Goal: Task Accomplishment & Management: Complete application form

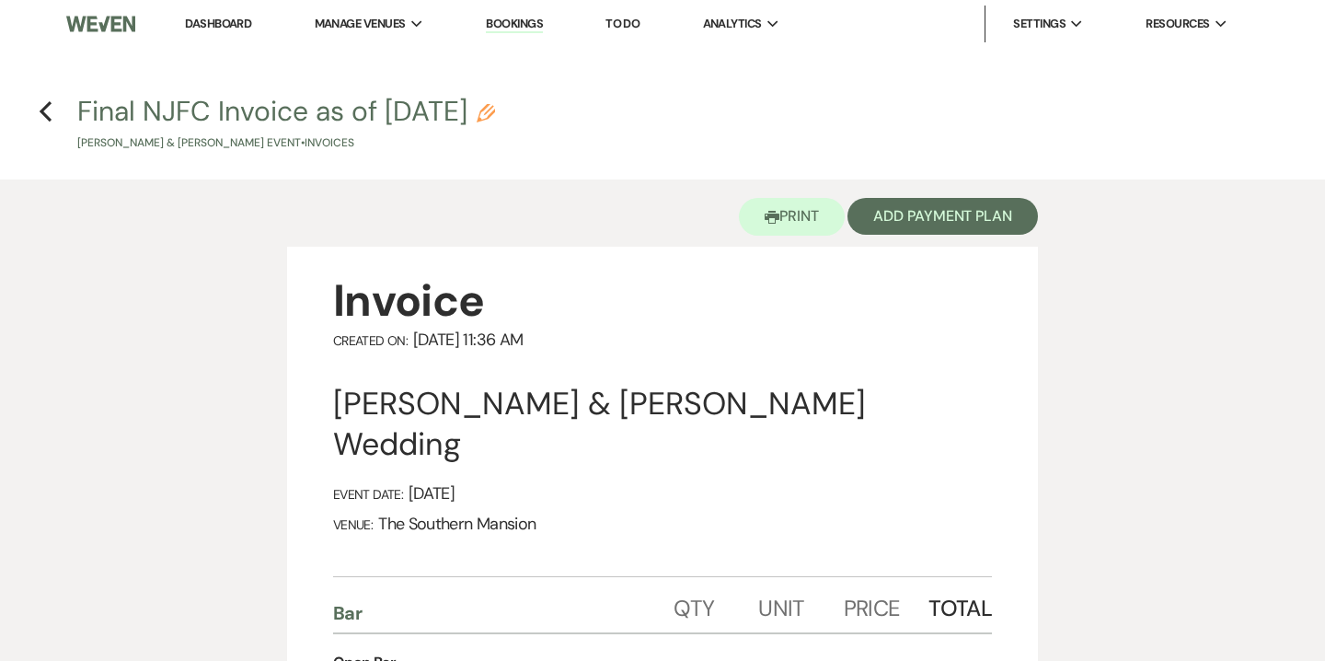
click at [222, 29] on link "Dashboard" at bounding box center [218, 24] width 66 height 16
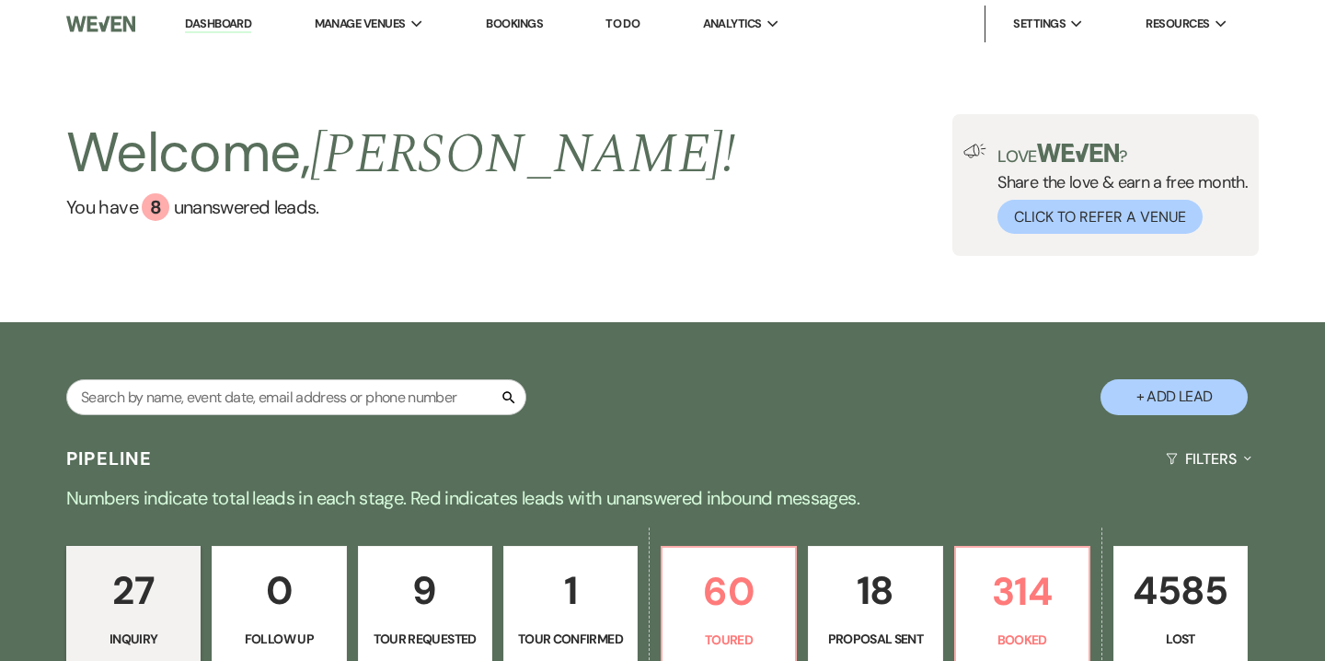
click at [1151, 401] on button "+ Add Lead" at bounding box center [1173, 397] width 147 height 36
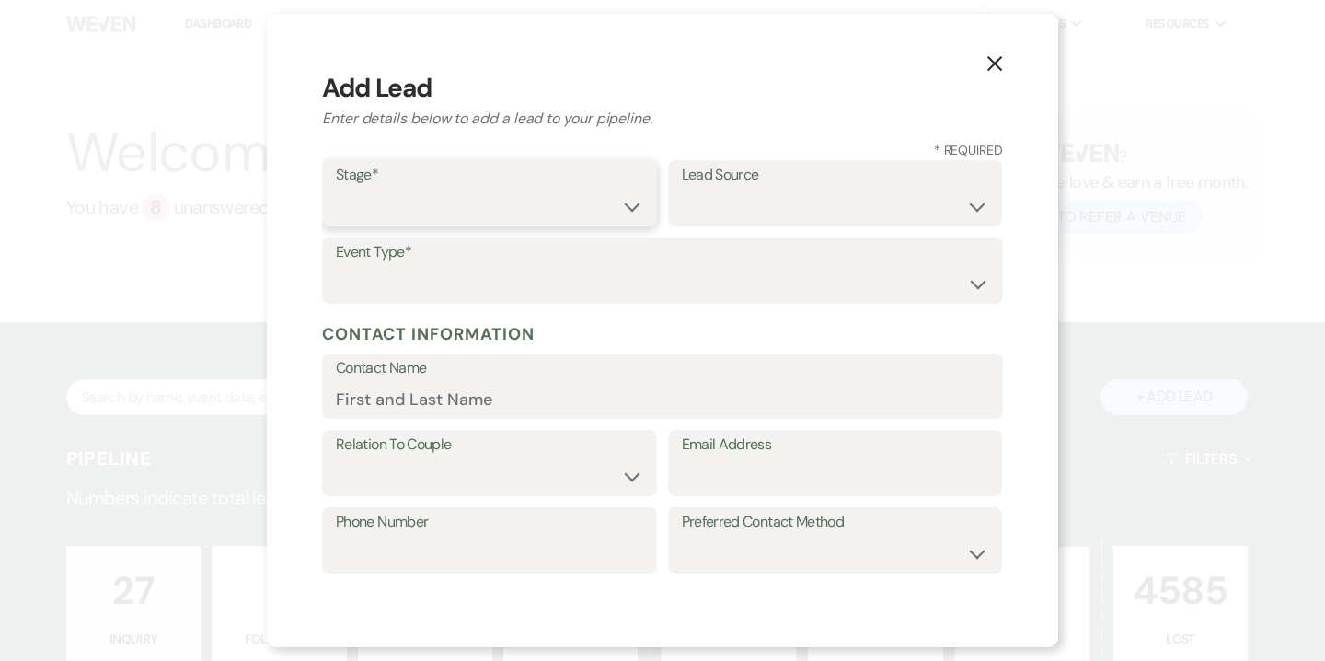
click at [400, 199] on select "Inquiry Follow Up Tour Requested Tour Confirmed Toured Proposal Sent Booked Lost" at bounding box center [489, 207] width 307 height 36
select select "5"
click at [336, 189] on select "Inquiry Follow Up Tour Requested Tour Confirmed Toured Proposal Sent Booked Lost" at bounding box center [489, 207] width 307 height 36
click at [698, 215] on select "Weven Venue Website Instagram Facebook Pinterest Google The Knot Wedding Wire H…" at bounding box center [835, 207] width 307 height 36
select select "14"
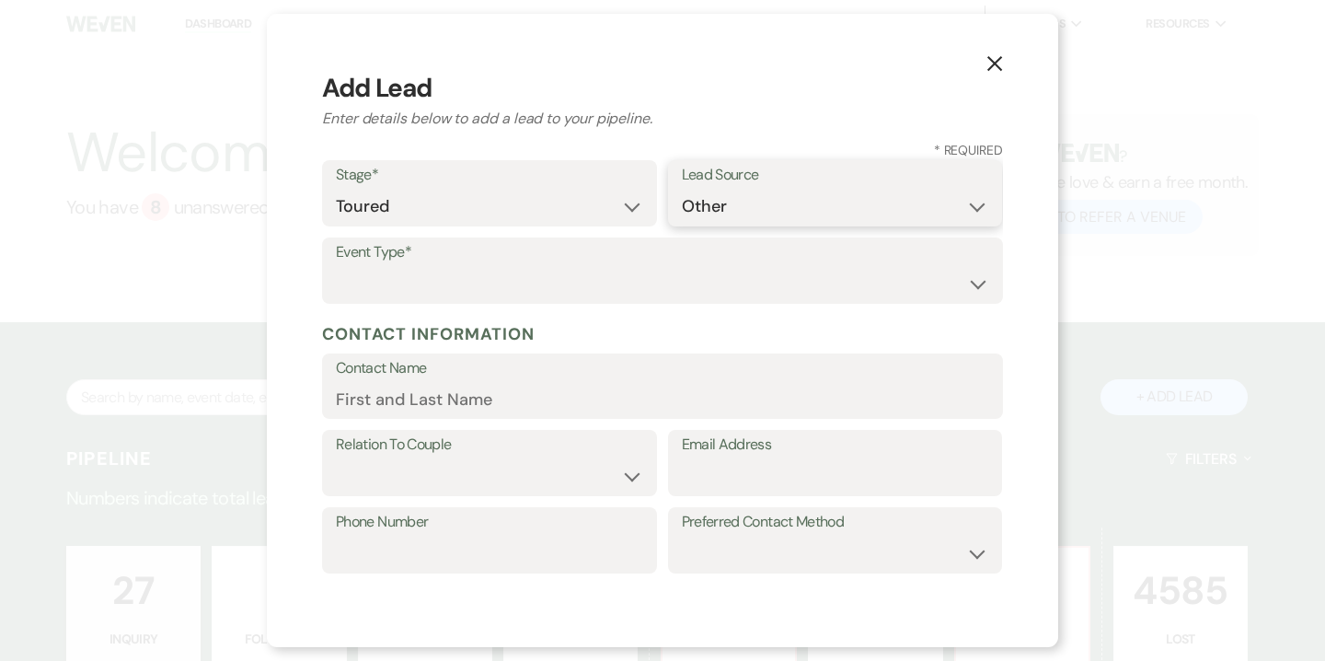
click at [682, 224] on select "Weven Venue Website Instagram Facebook Pinterest Google The Knot Wedding Wire H…" at bounding box center [835, 207] width 307 height 36
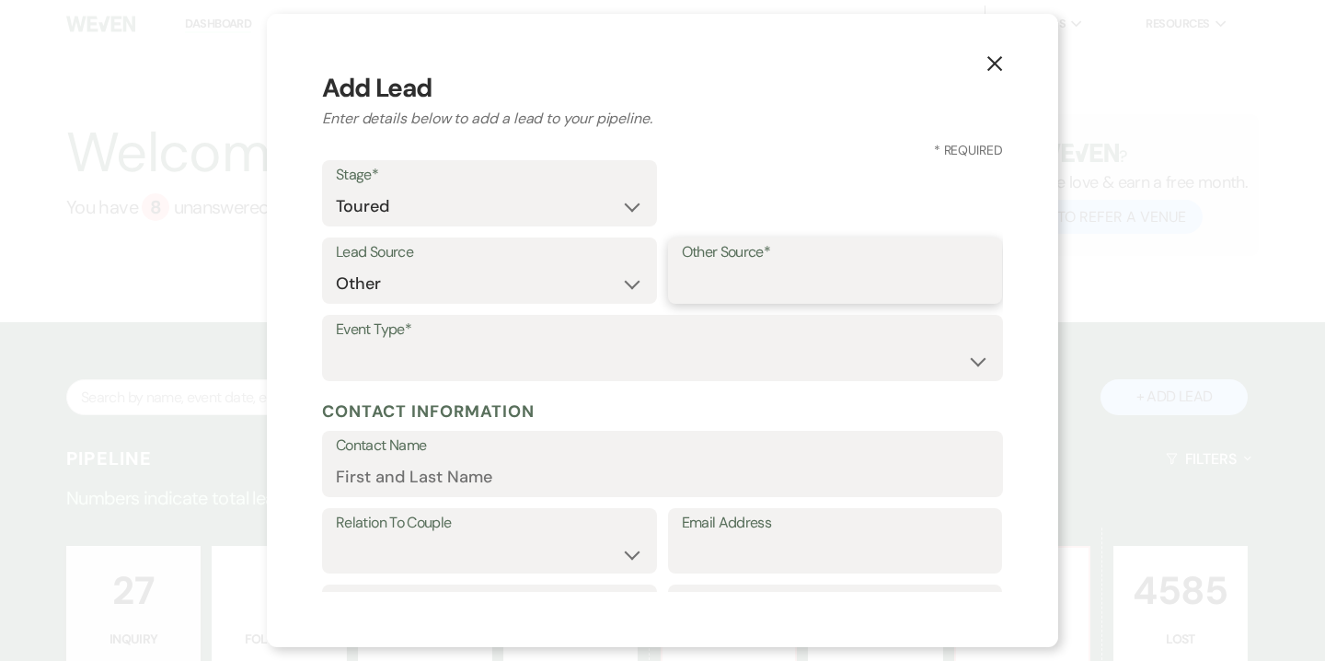
click at [754, 288] on input "Other Source*" at bounding box center [835, 284] width 307 height 36
type input "High Level"
click at [707, 367] on select "Wedding Anniversary Party Baby Shower Bachelorette / Bachelor Party Birthday Pa…" at bounding box center [662, 361] width 653 height 36
select select "1"
click at [336, 343] on select "Wedding Anniversary Party Baby Shower Bachelorette / Bachelor Party Birthday Pa…" at bounding box center [662, 361] width 653 height 36
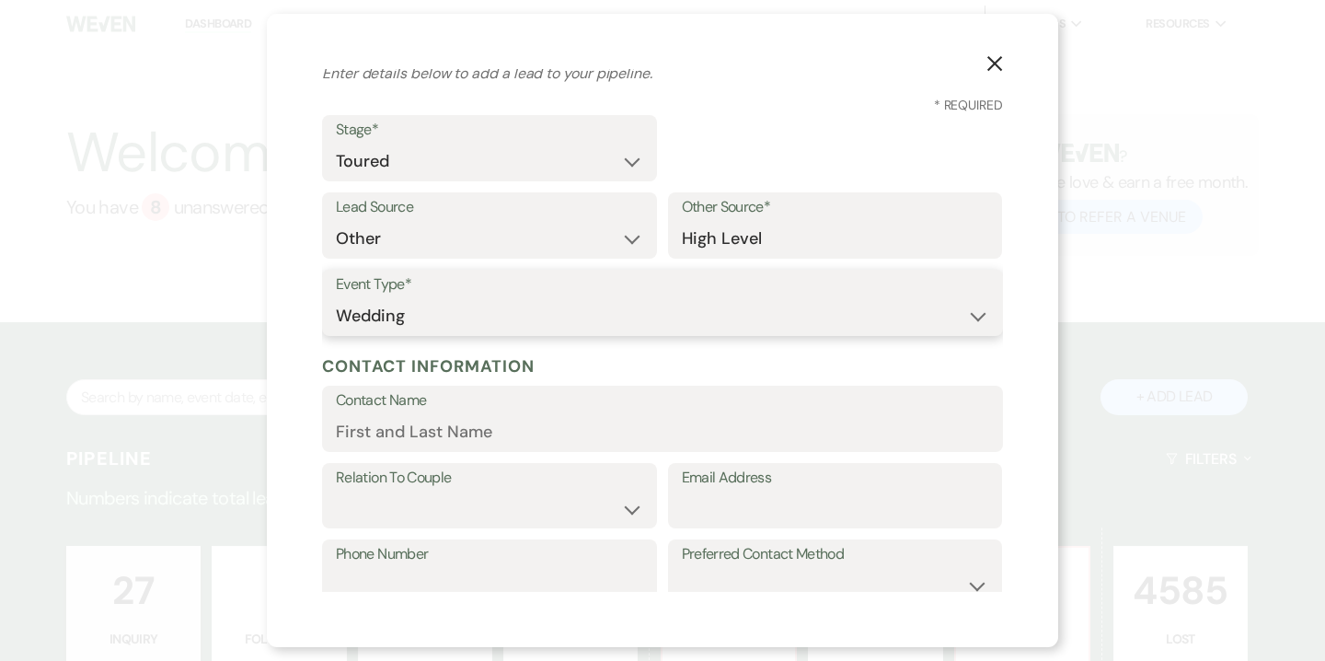
scroll to position [60, 0]
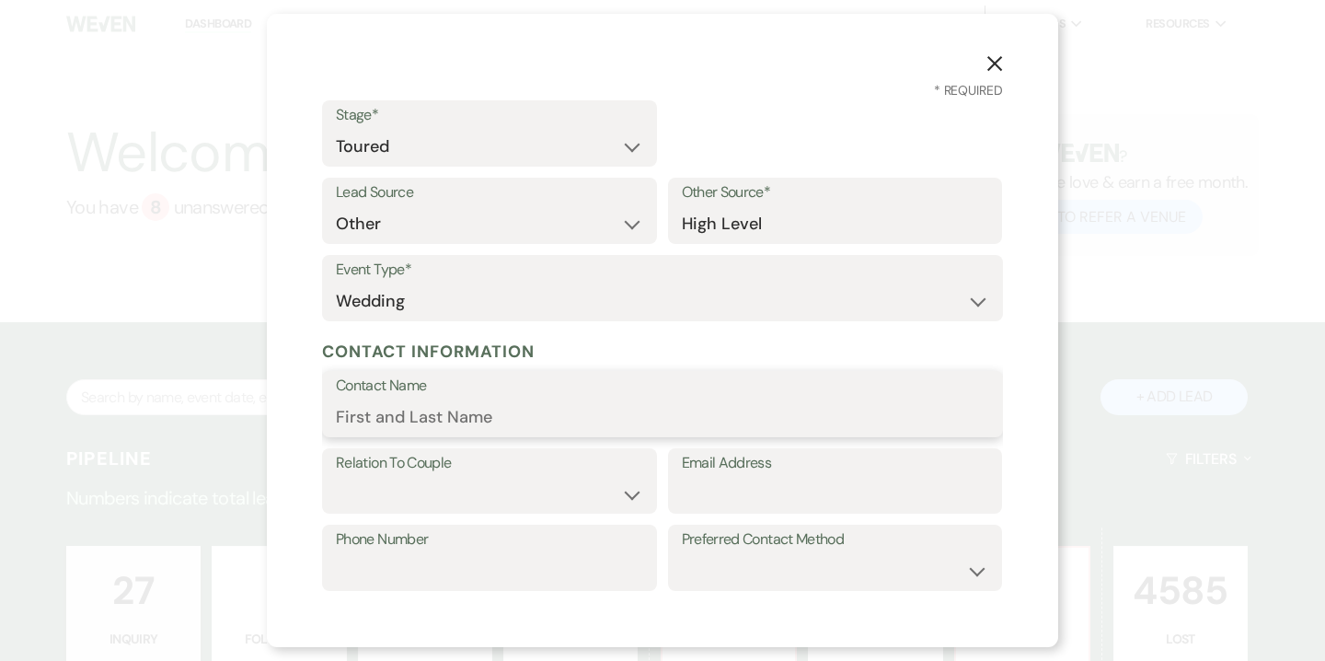
click at [573, 420] on input "Contact Name" at bounding box center [662, 417] width 653 height 36
paste input "[PERSON_NAME] Press"
type input "[PERSON_NAME] Press"
click at [347, 479] on select "Couple Planner Parent of Couple Family Member Friend Other" at bounding box center [489, 494] width 307 height 36
select select "1"
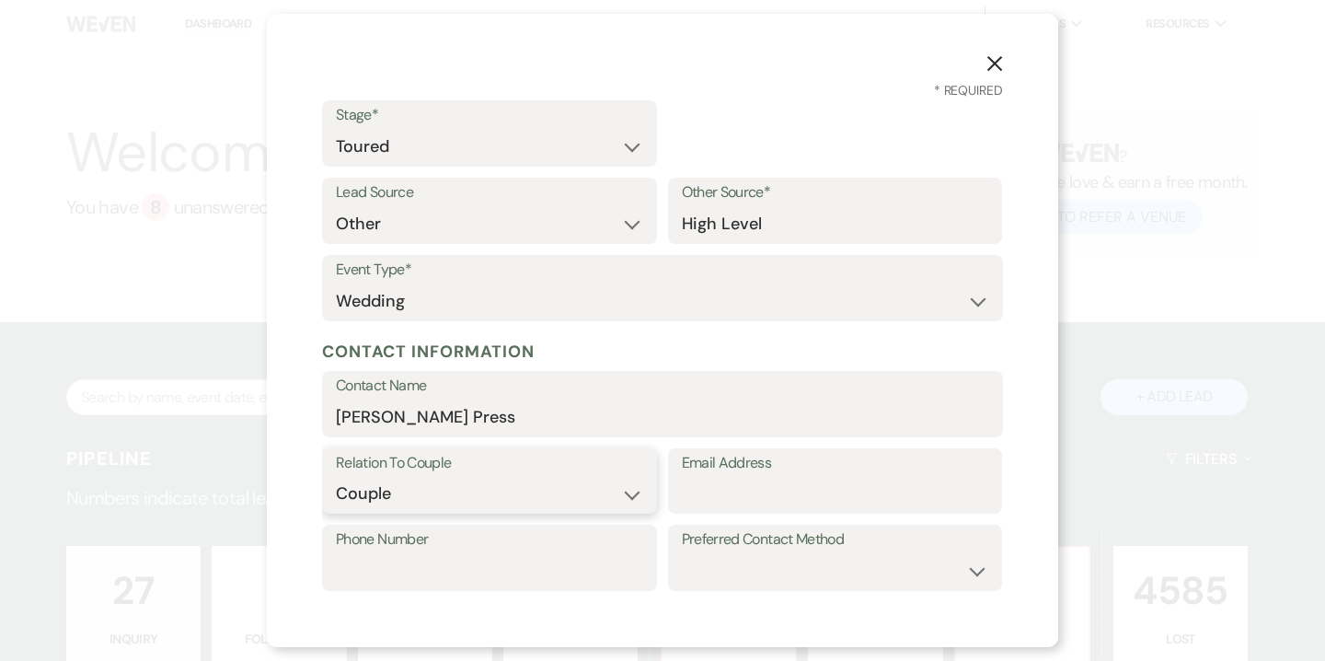
click at [336, 476] on select "Couple Planner Parent of Couple Family Member Friend Other" at bounding box center [489, 494] width 307 height 36
click at [772, 494] on input "Email Address" at bounding box center [835, 494] width 307 height 36
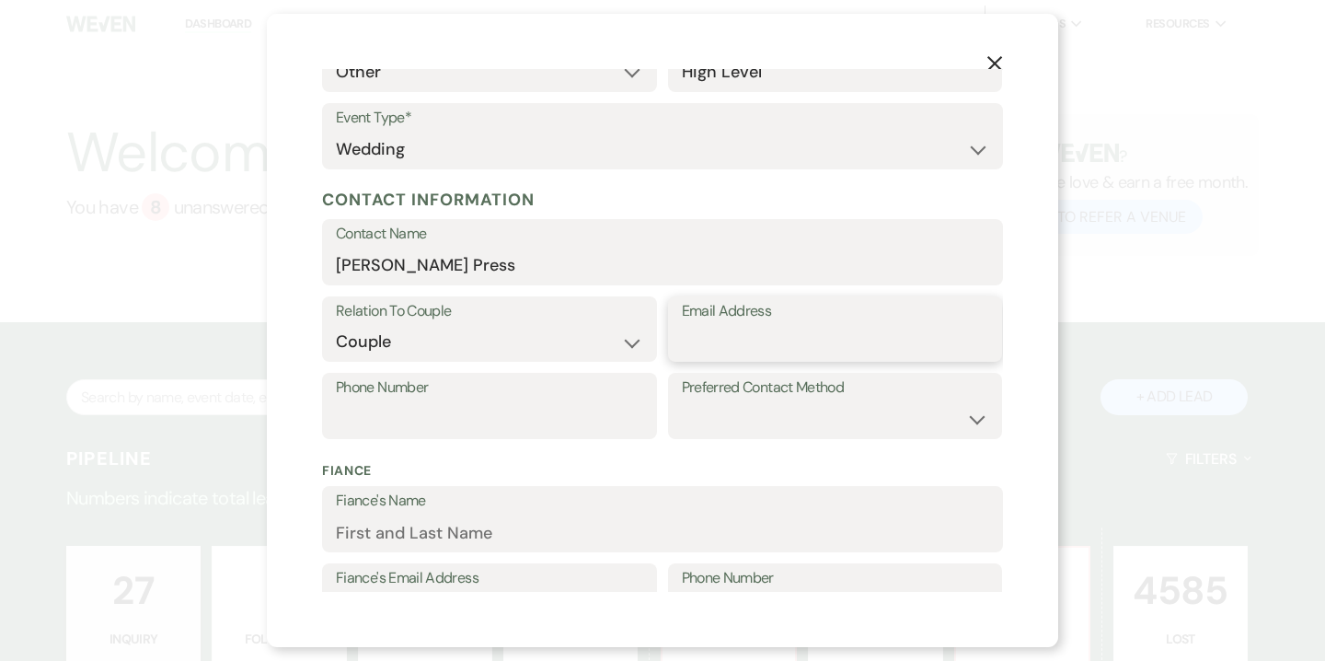
paste input "[EMAIL_ADDRESS][DOMAIN_NAME]"
type input "[EMAIL_ADDRESS][DOMAIN_NAME]"
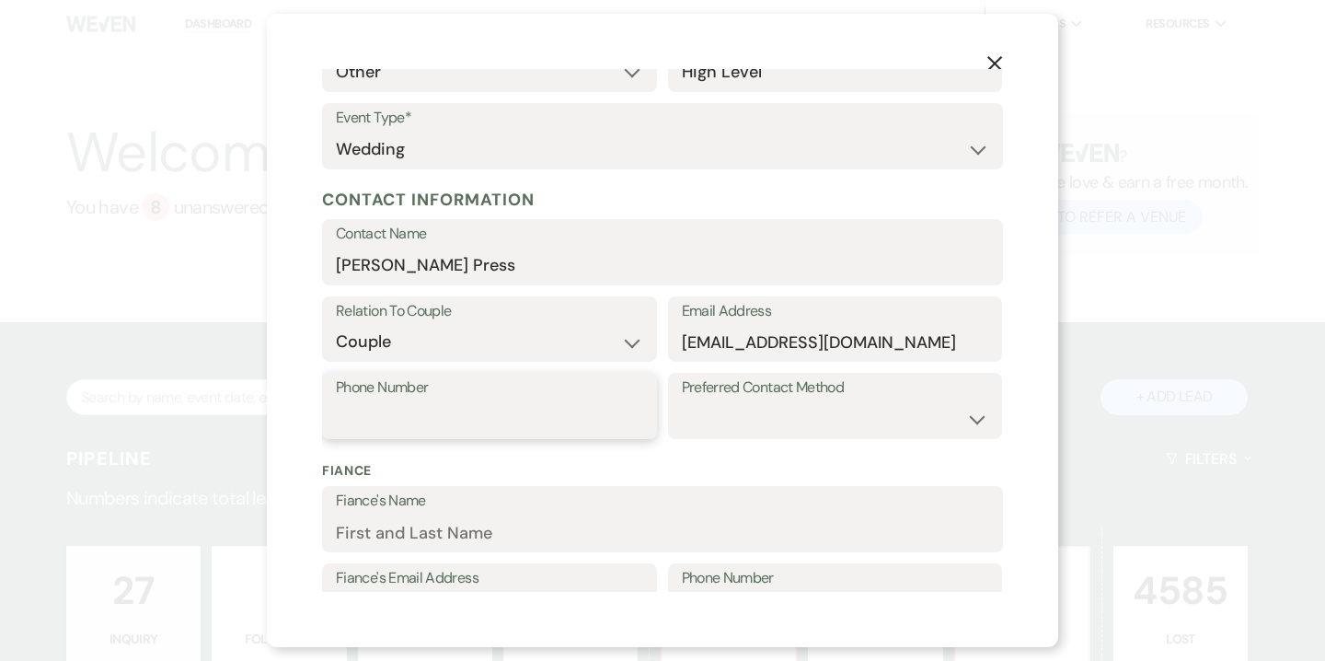
click at [541, 421] on input "Phone Number" at bounding box center [489, 419] width 307 height 36
click at [431, 418] on input "Phone Number" at bounding box center [489, 419] width 307 height 36
paste input "[PHONE_NUMBER]"
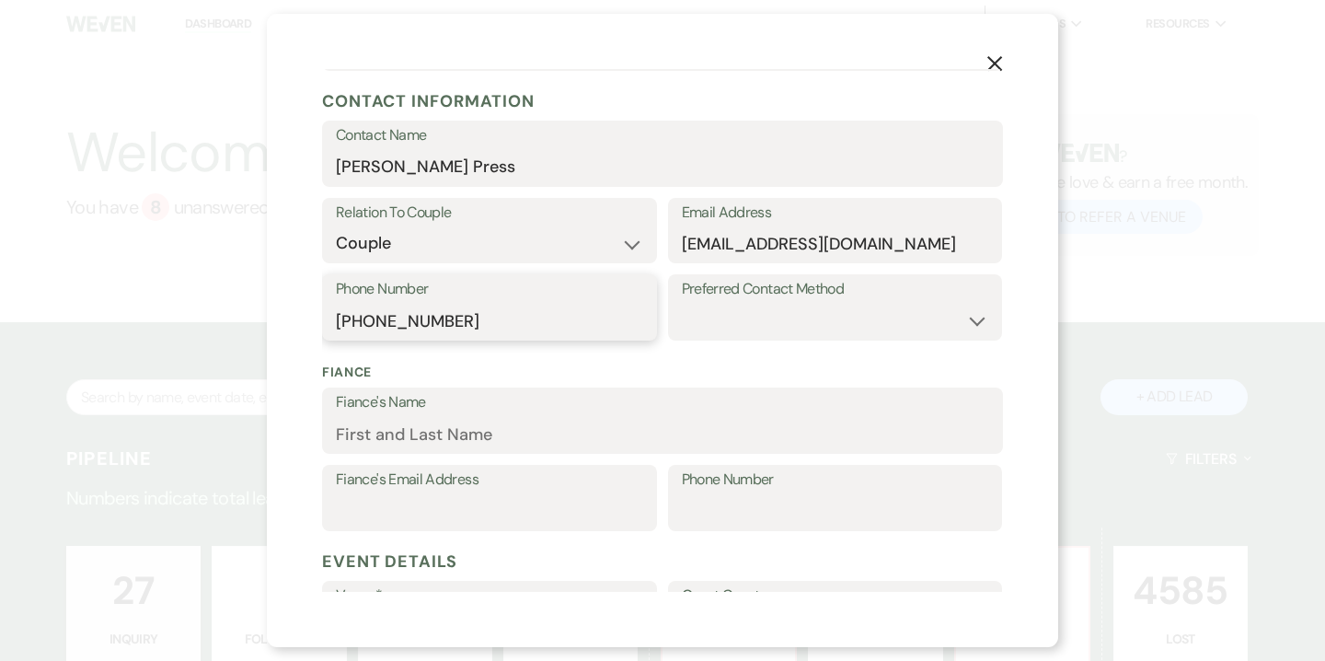
type input "[PHONE_NUMBER]"
click at [490, 432] on input "Fiance's Name" at bounding box center [662, 434] width 653 height 36
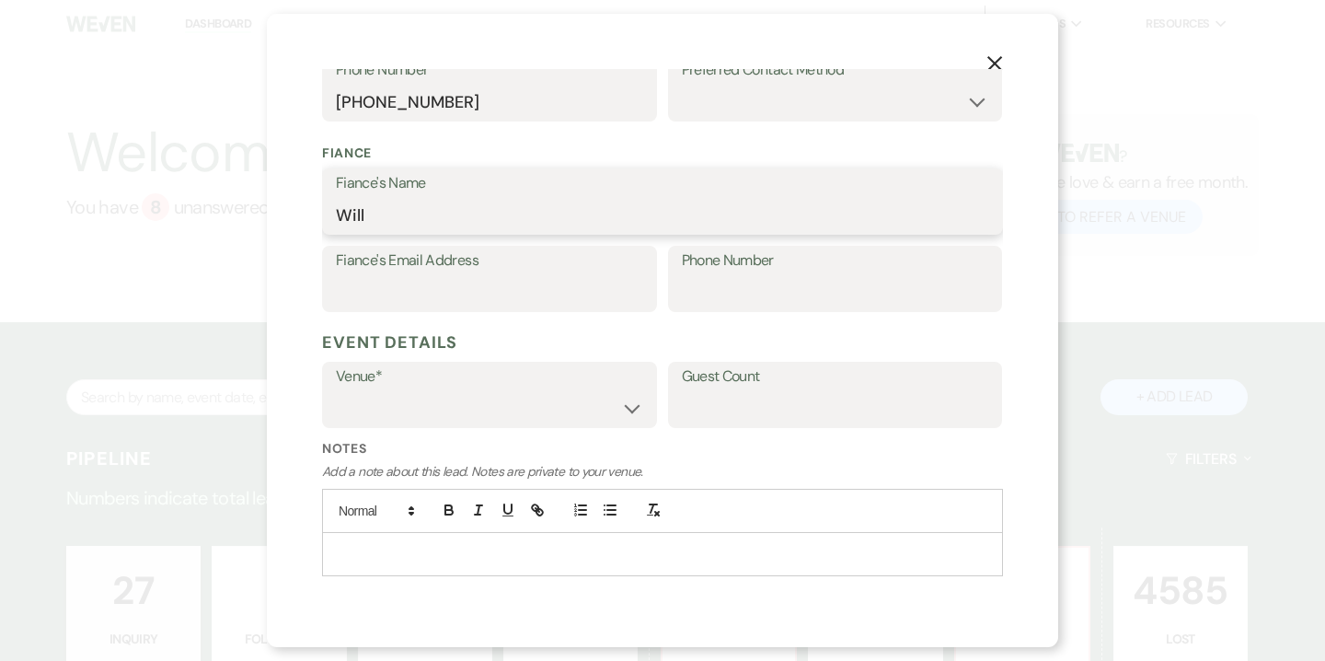
scroll to position [544, 0]
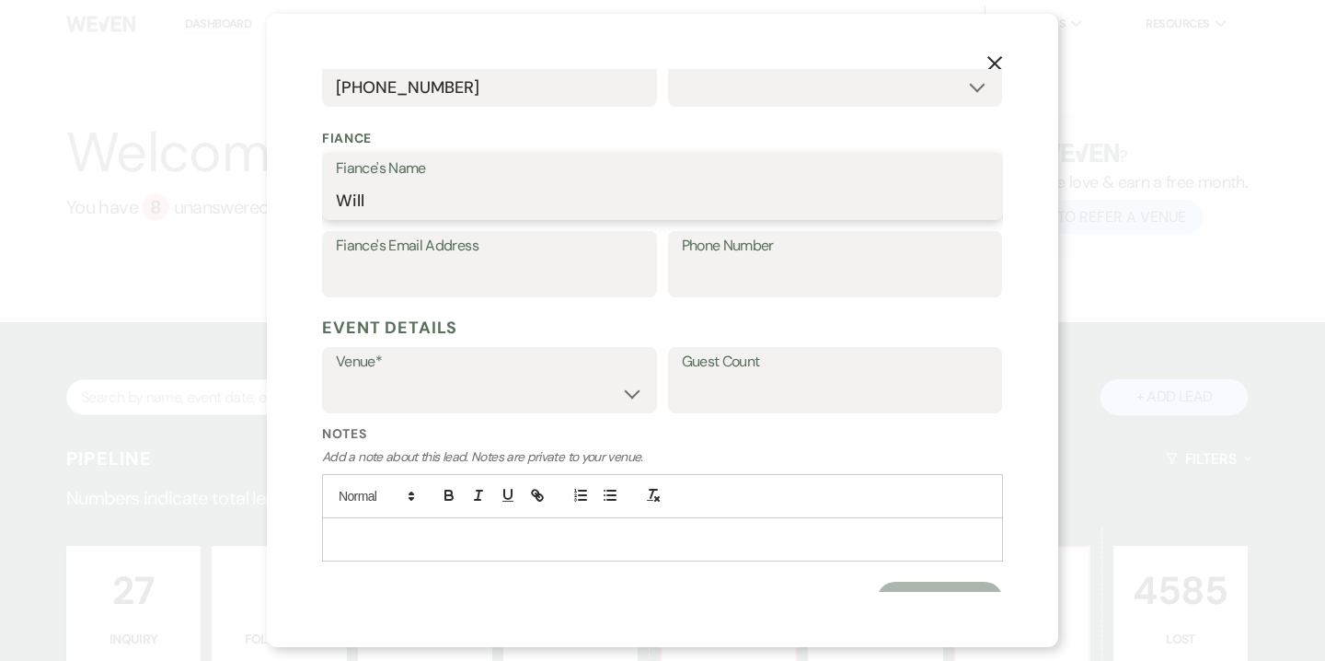
type input "Will"
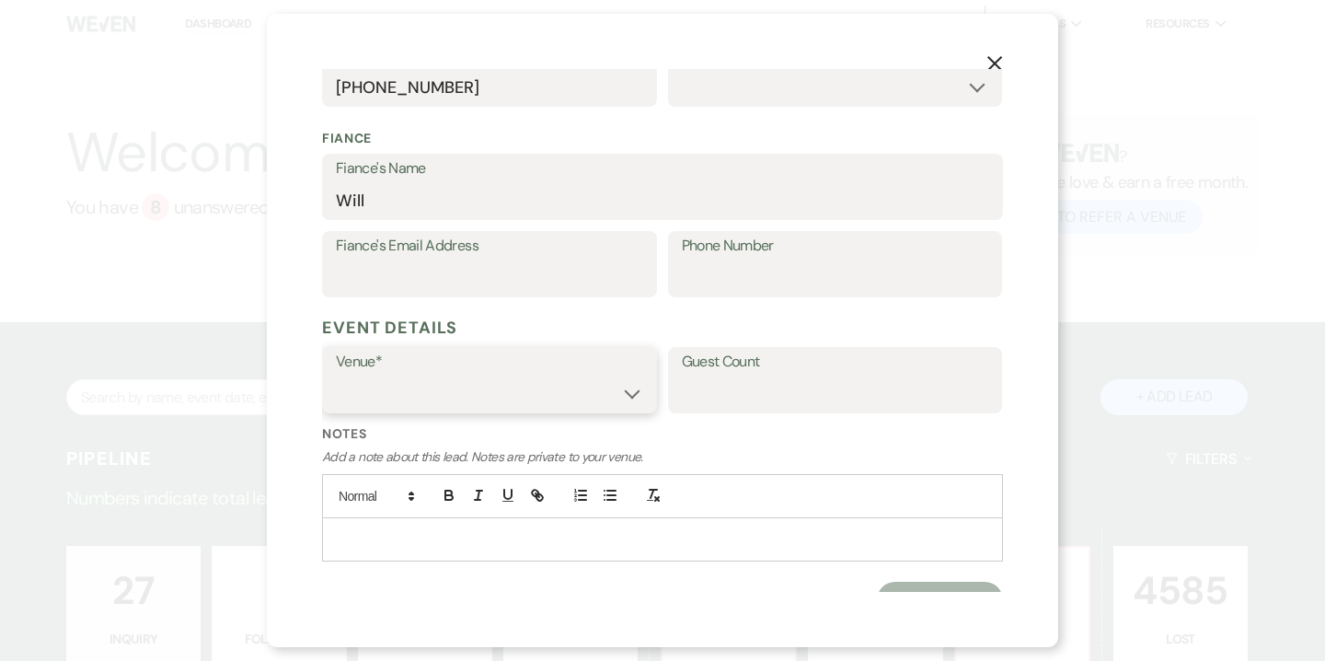
click at [457, 375] on select "Willow Creek Winery The [GEOGRAPHIC_DATA]" at bounding box center [489, 393] width 307 height 36
select select "531"
click at [336, 375] on select "Willow Creek Winery The [GEOGRAPHIC_DATA]" at bounding box center [489, 393] width 307 height 36
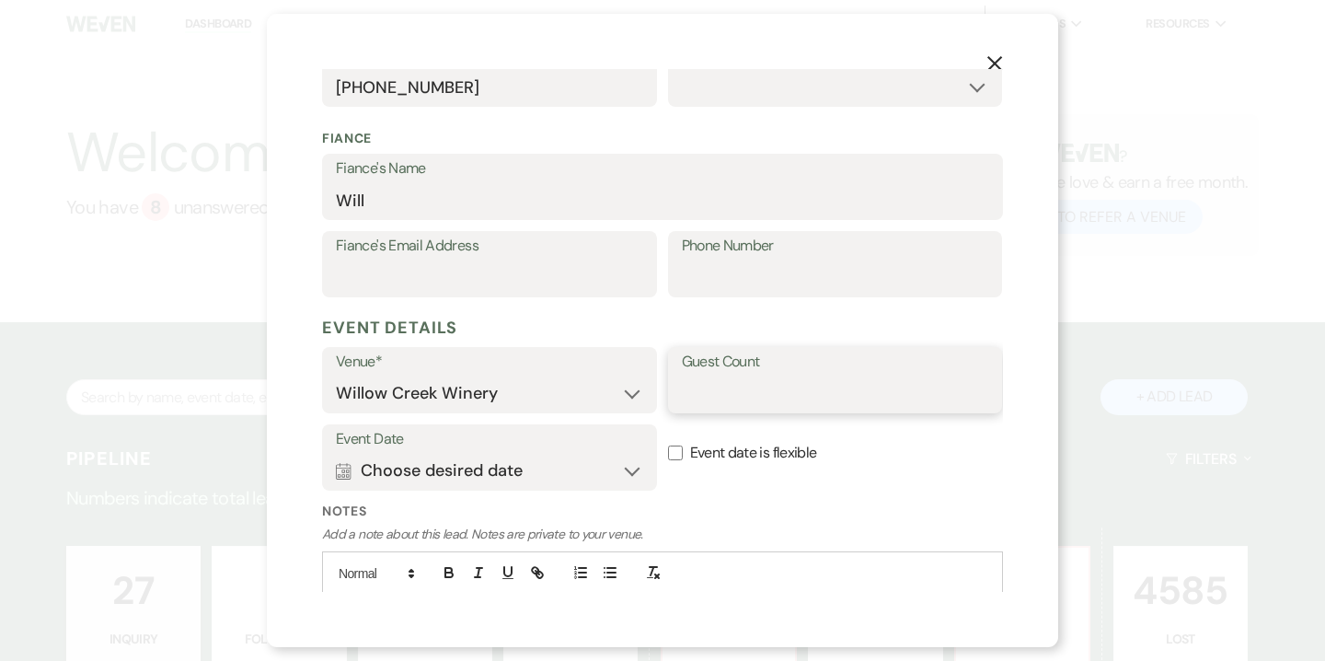
click at [731, 396] on input "Guest Count" at bounding box center [835, 393] width 307 height 36
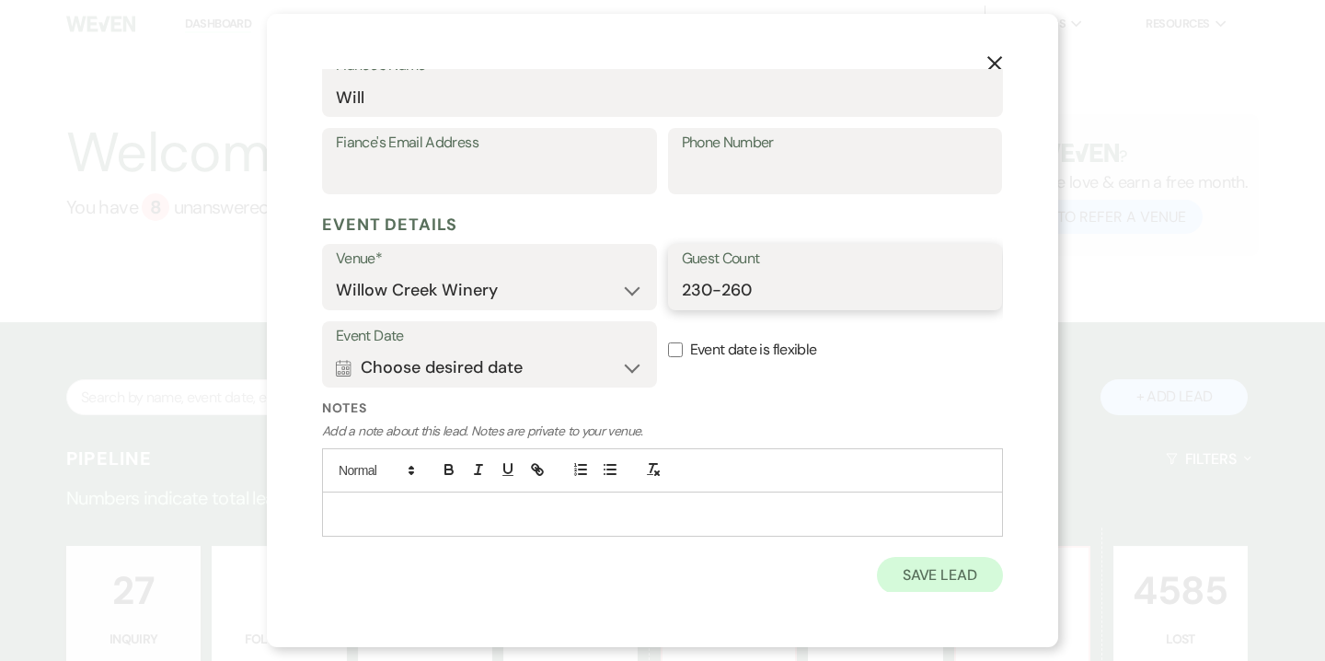
type input "230-260"
click at [961, 581] on button "Save Lead" at bounding box center [940, 575] width 126 height 37
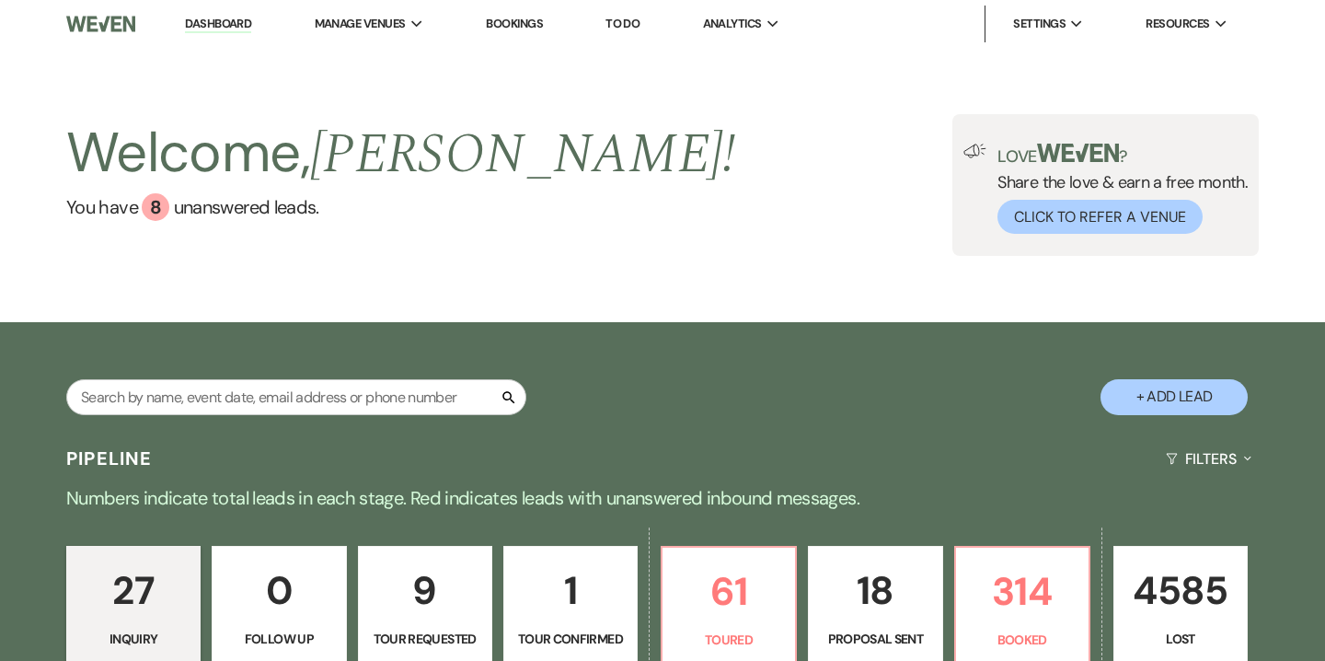
click at [511, 27] on link "Bookings" at bounding box center [514, 24] width 57 height 16
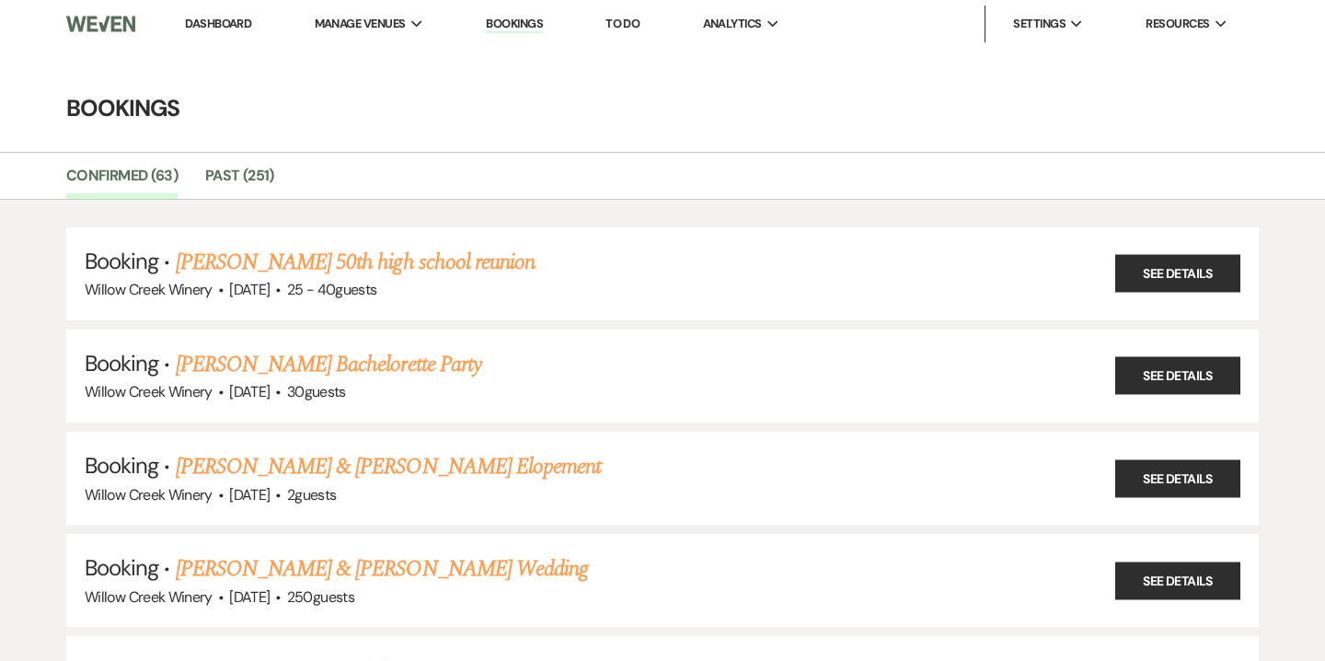
click at [223, 28] on link "Dashboard" at bounding box center [218, 24] width 66 height 16
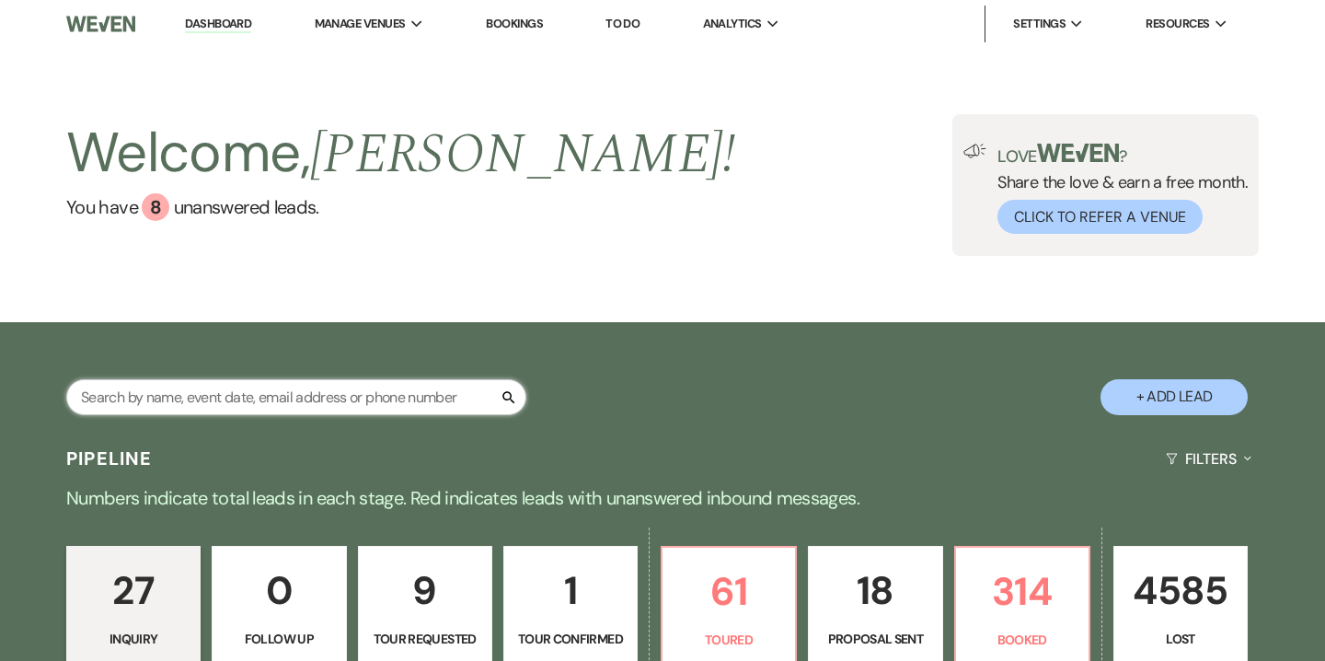
click at [274, 399] on input "text" at bounding box center [296, 397] width 460 height 36
paste input "[PHONE_NUMBER]"
type input "[PHONE_NUMBER]"
select select "5"
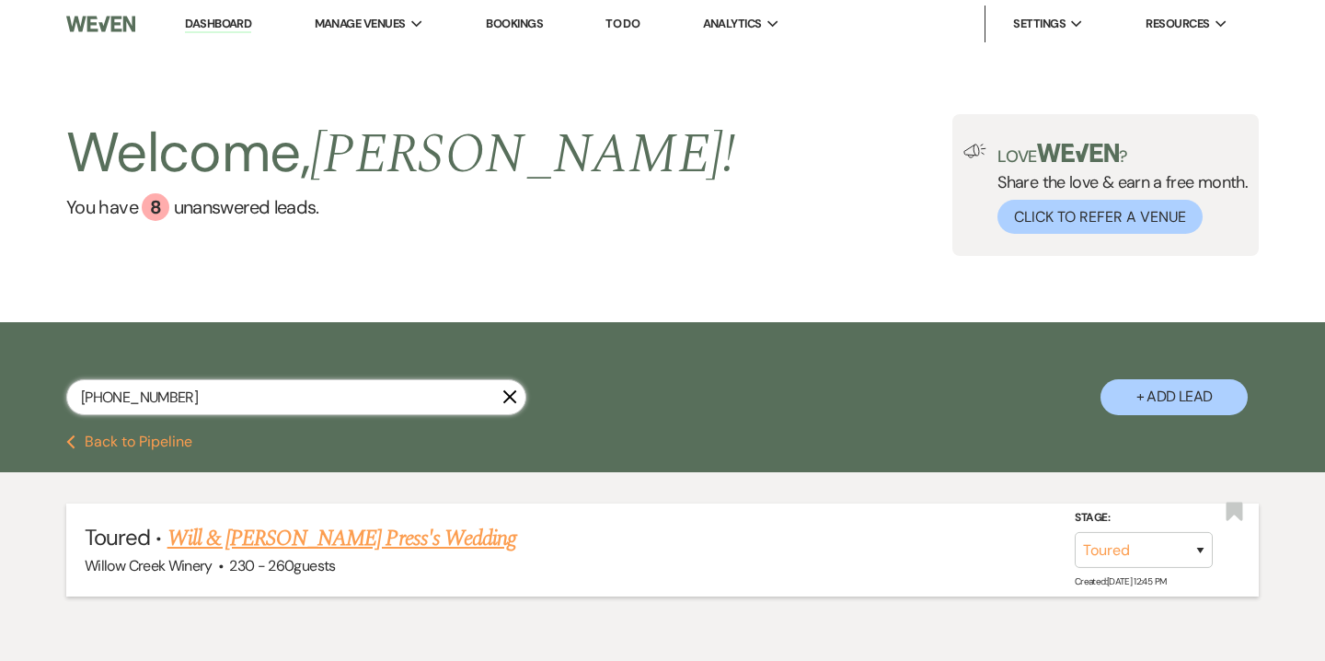
type input "[PHONE_NUMBER]"
click at [295, 531] on link "Will & [PERSON_NAME] Press's Wedding" at bounding box center [341, 538] width 349 height 33
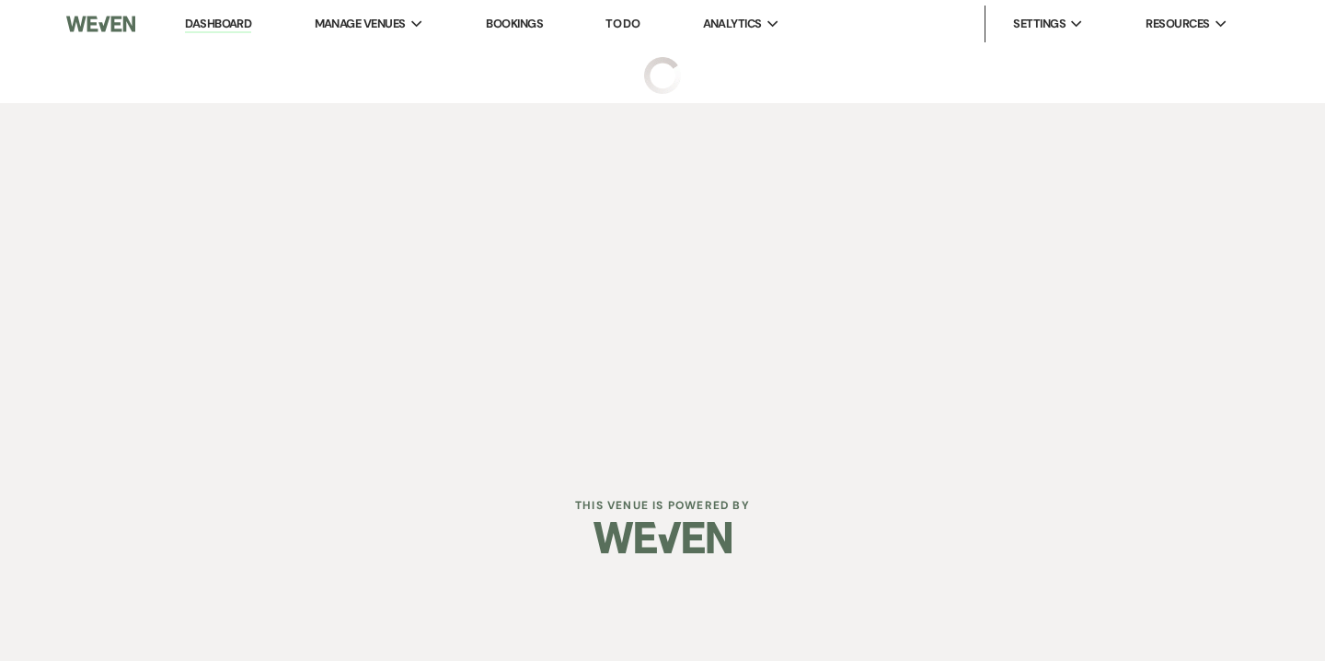
select select "5"
select select "14"
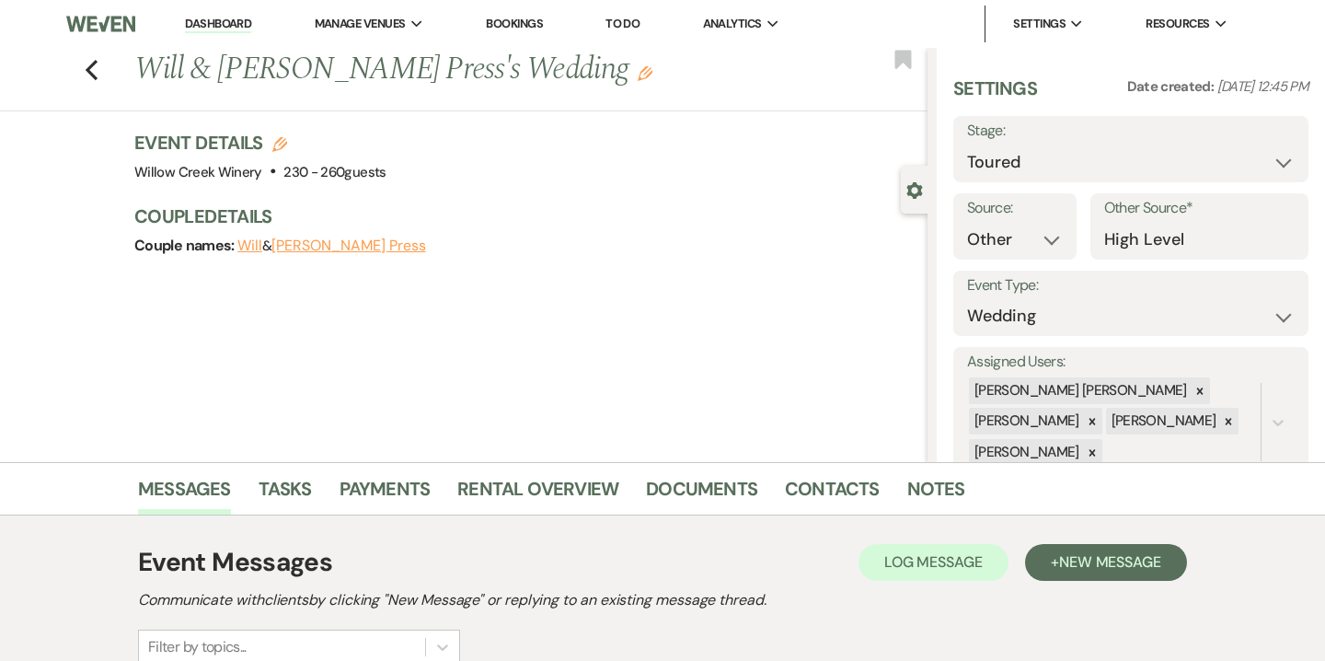
scroll to position [43, 0]
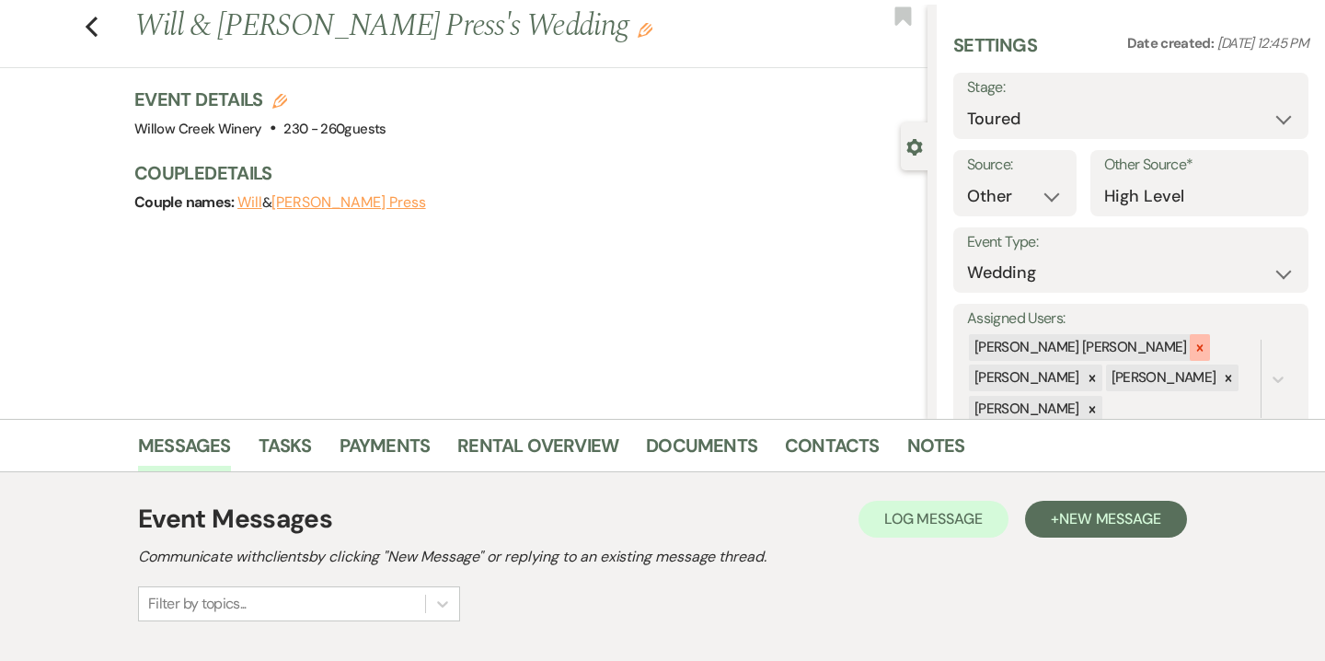
click at [1196, 349] on icon at bounding box center [1199, 347] width 6 height 6
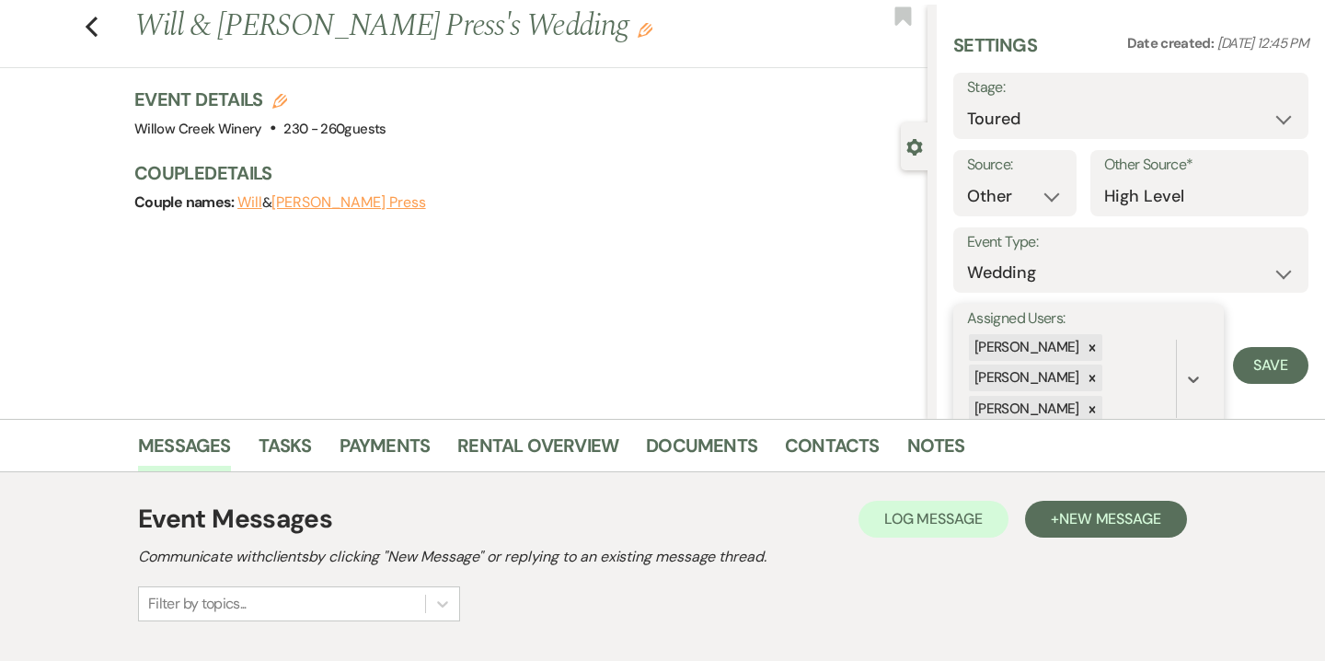
click at [1082, 349] on div at bounding box center [1092, 347] width 20 height 27
click at [1088, 377] on icon at bounding box center [1091, 378] width 6 height 6
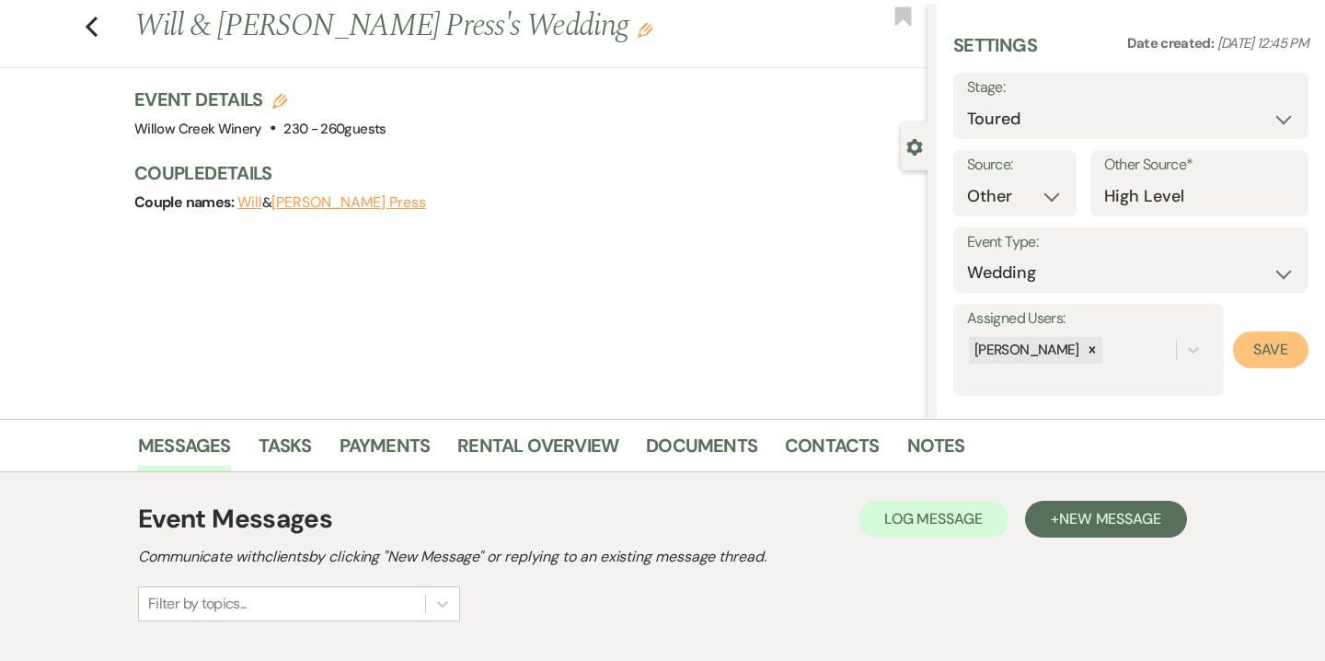
click at [1270, 358] on button "Save" at bounding box center [1270, 349] width 75 height 37
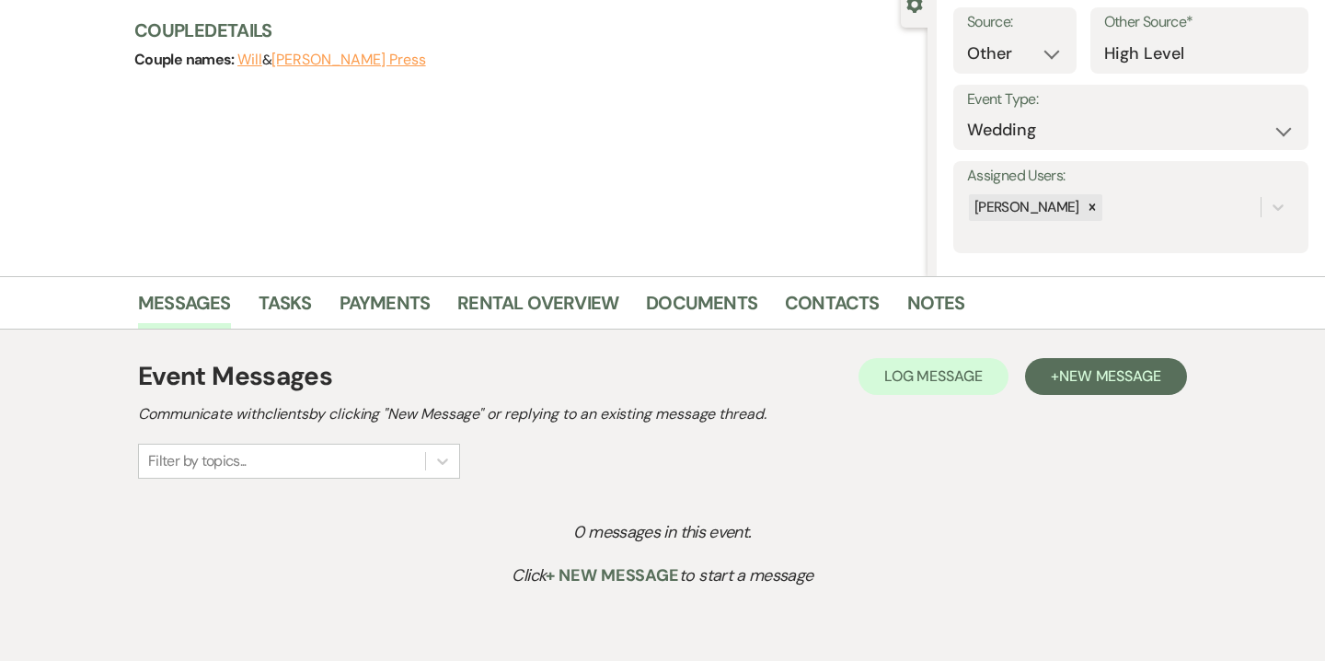
scroll to position [195, 0]
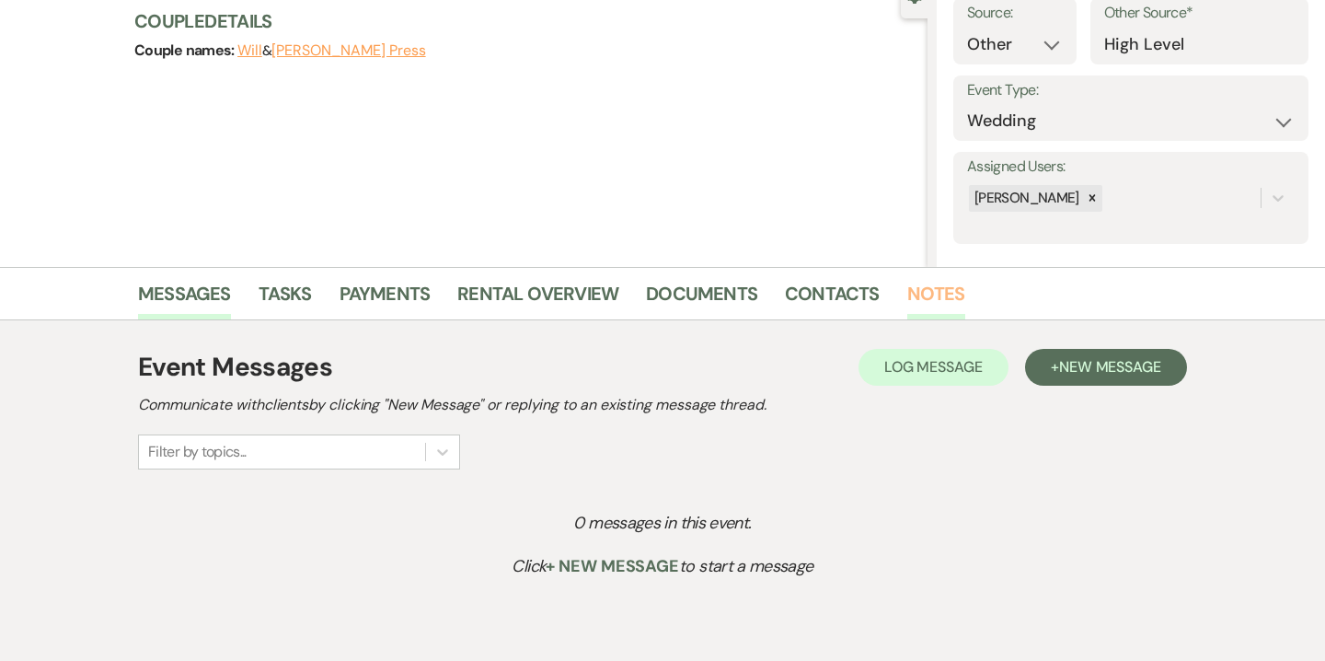
click at [929, 303] on link "Notes" at bounding box center [936, 299] width 58 height 40
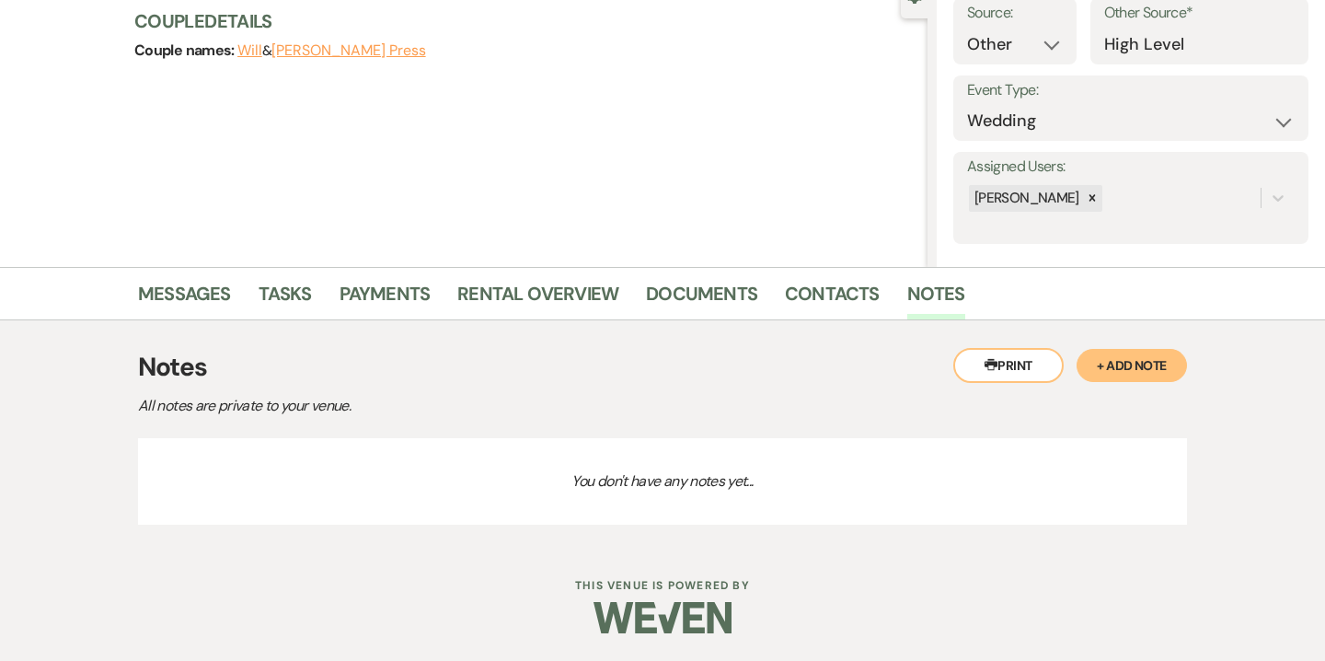
click at [1110, 368] on button "+ Add Note" at bounding box center [1131, 365] width 110 height 33
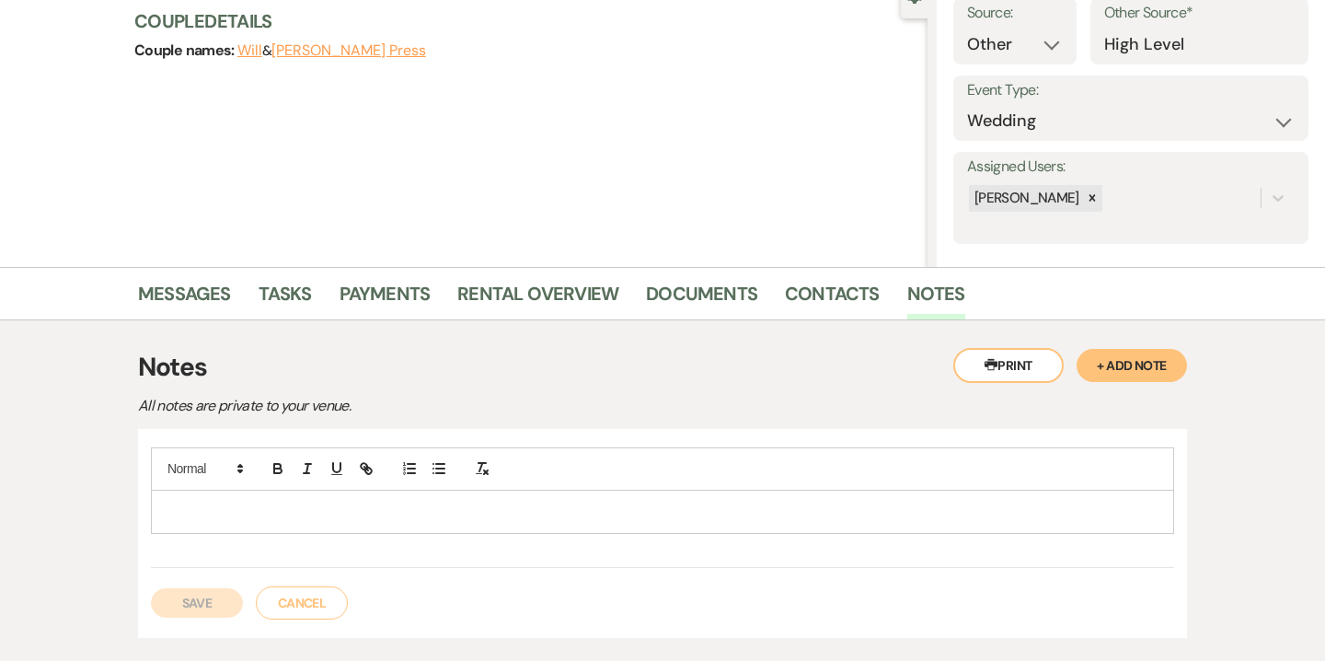
click at [534, 519] on p at bounding box center [663, 511] width 994 height 20
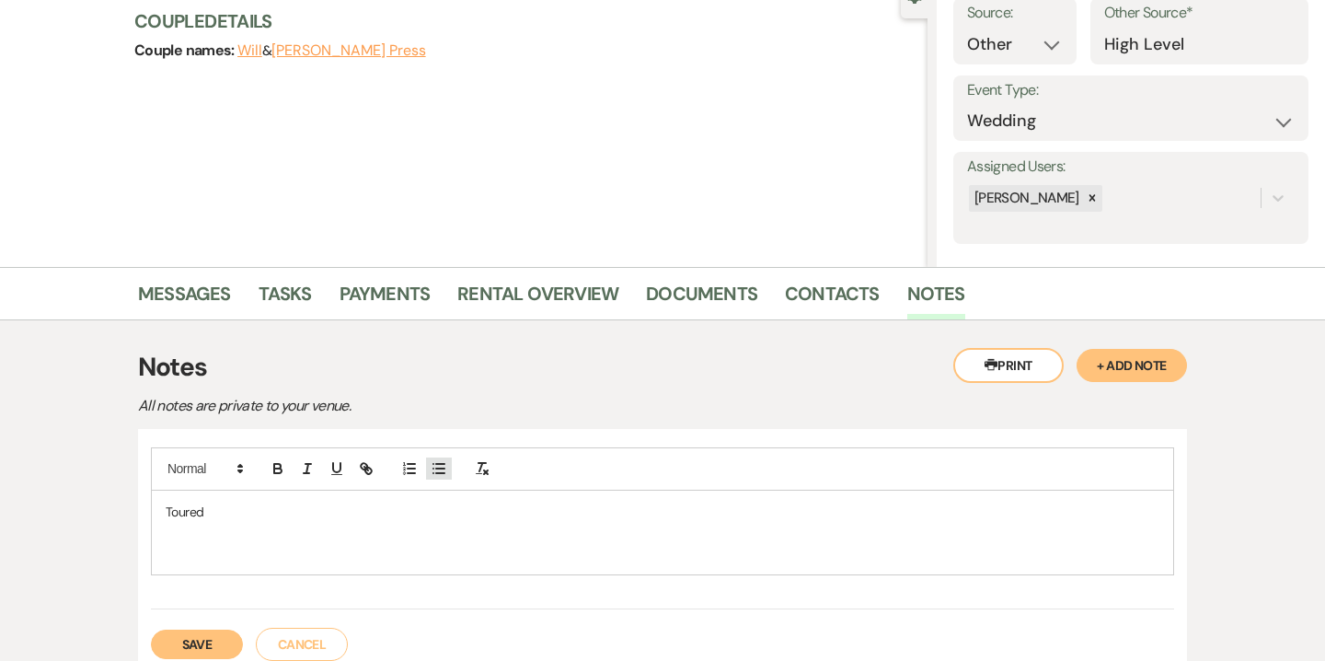
click at [441, 473] on icon "button" at bounding box center [439, 468] width 17 height 17
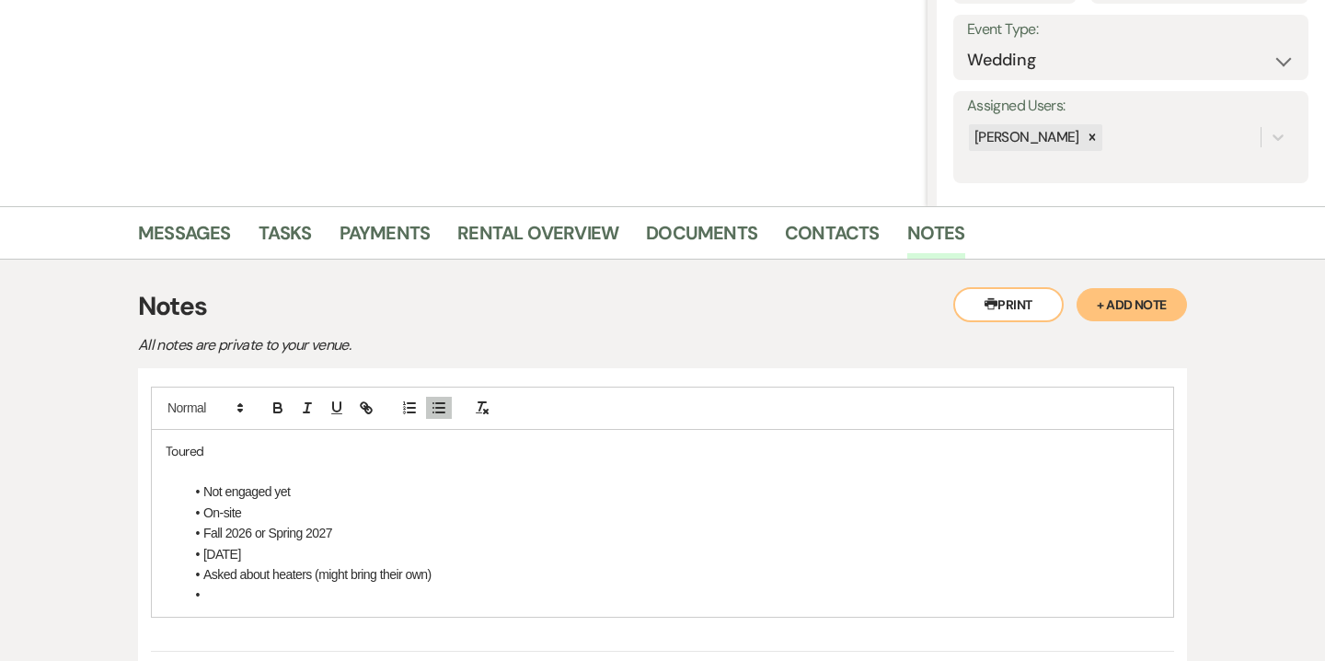
scroll to position [259, 0]
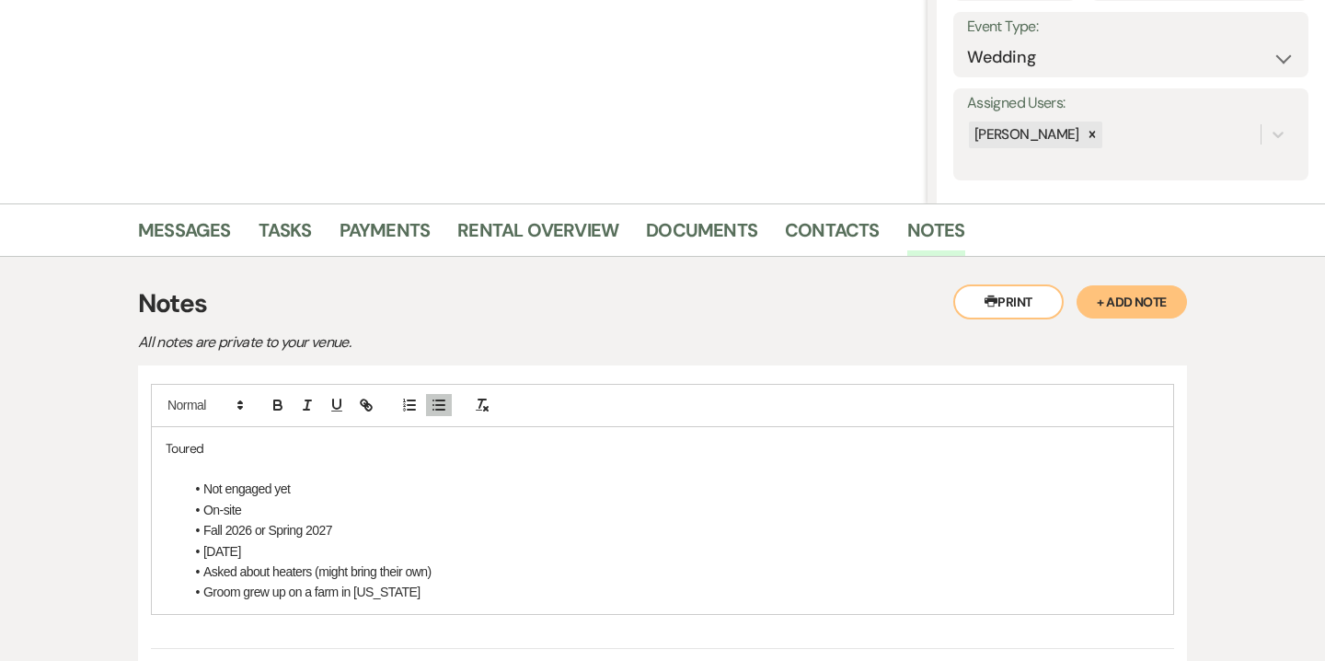
click at [262, 545] on li "[DATE]" at bounding box center [671, 551] width 975 height 20
click at [339, 616] on li "Asked about the VB bein gincluded" at bounding box center [671, 613] width 975 height 20
click at [224, 629] on li at bounding box center [671, 633] width 975 height 20
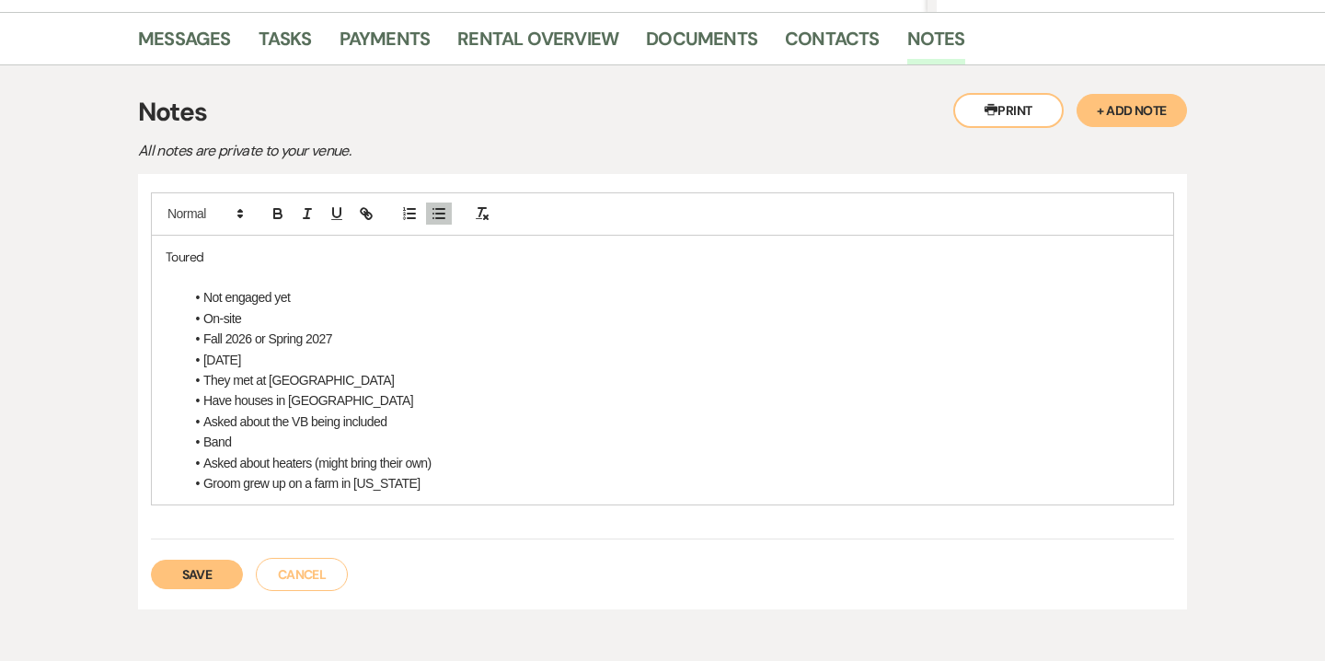
scroll to position [544, 0]
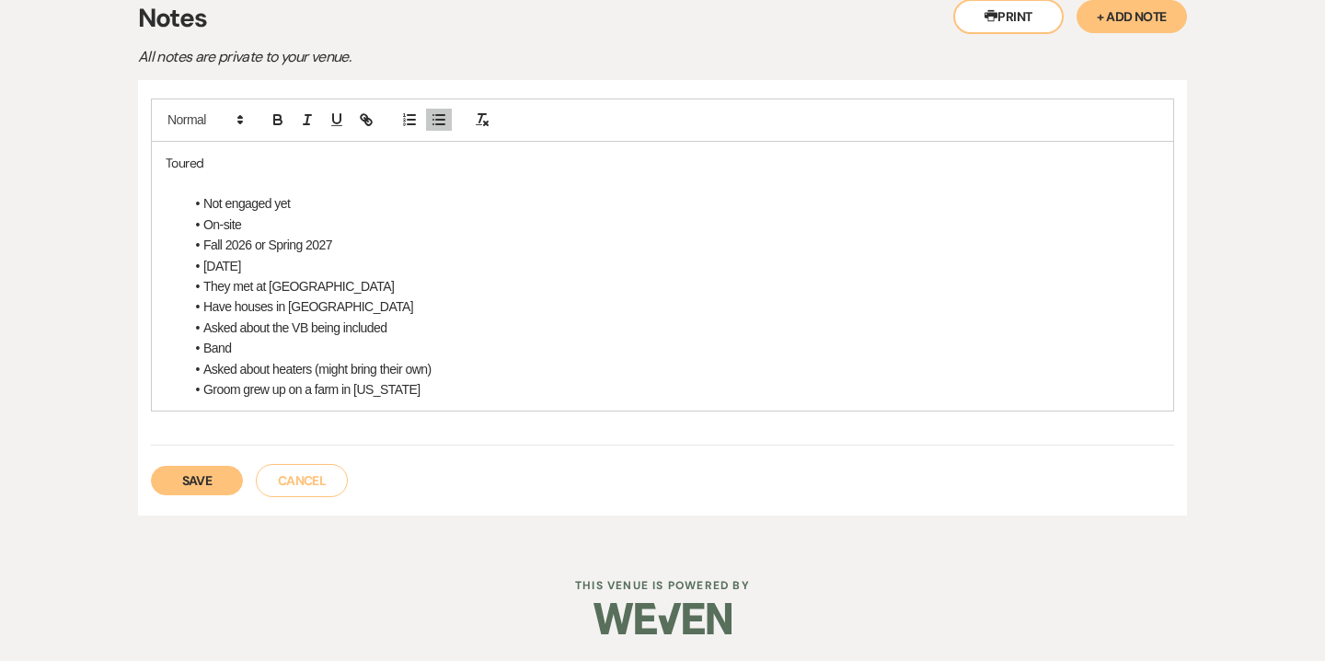
click at [419, 393] on li "Groom grew up on a farm in [US_STATE]" at bounding box center [671, 389] width 975 height 20
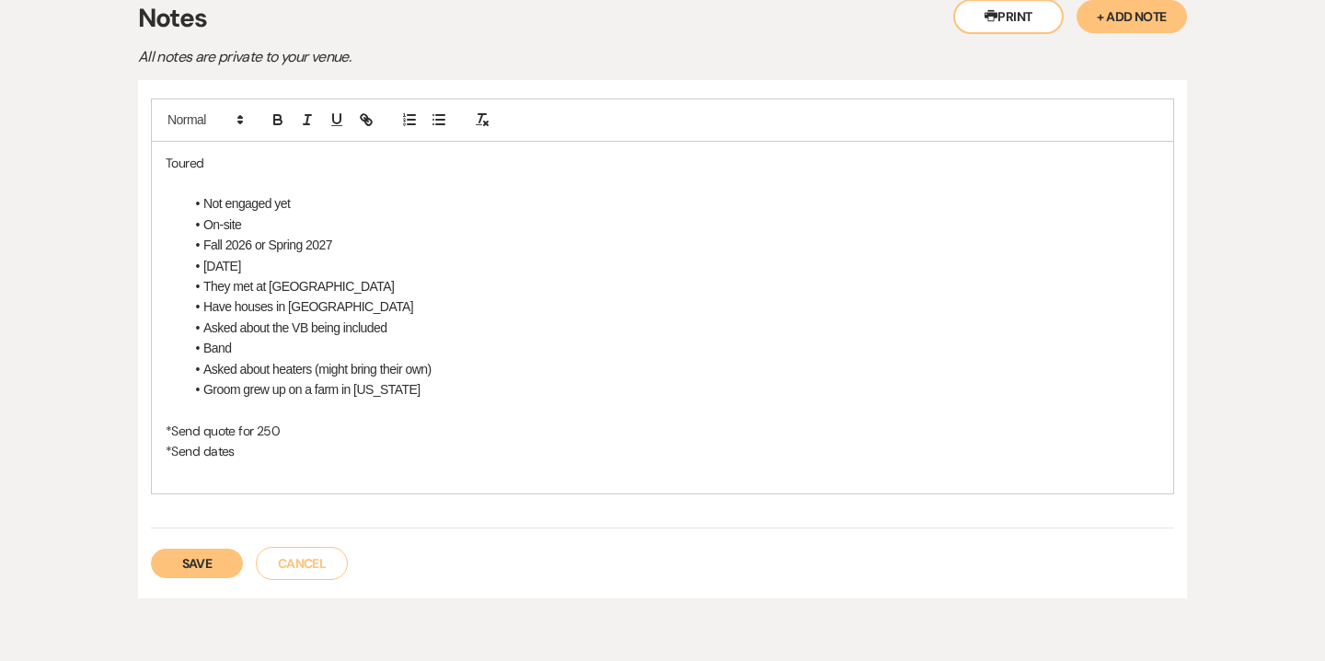
click at [250, 345] on li "Band" at bounding box center [671, 348] width 975 height 20
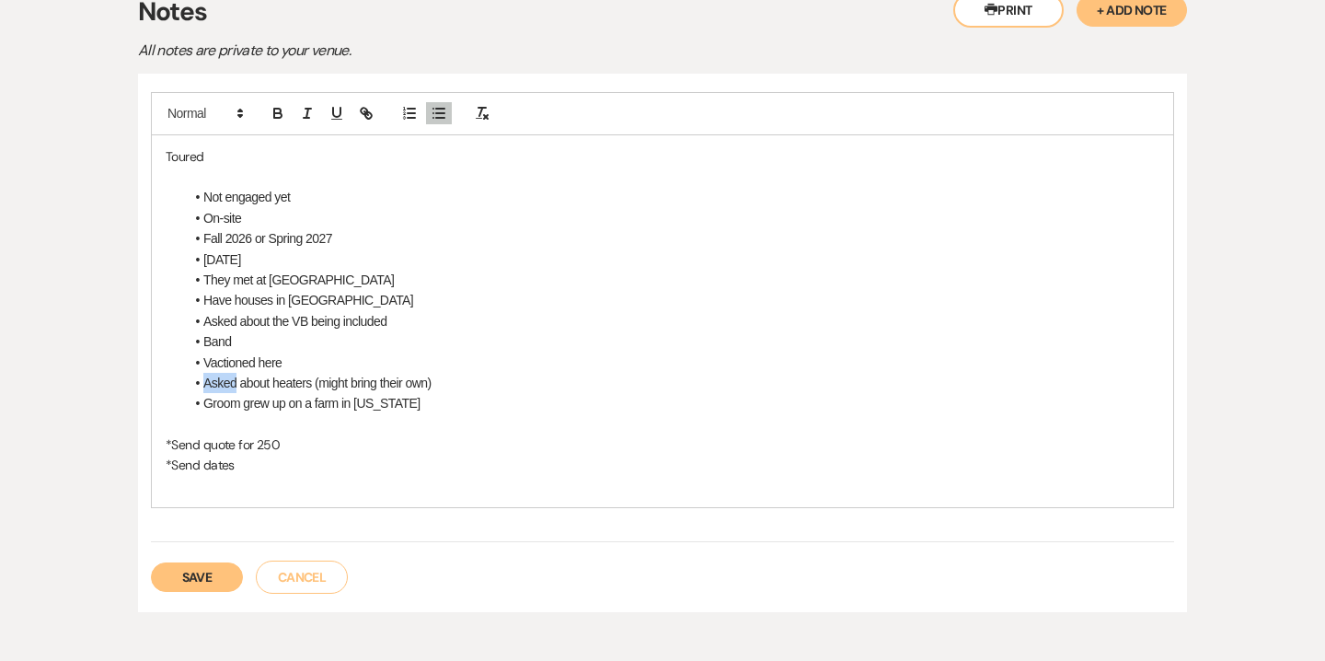
scroll to position [551, 0]
click at [226, 356] on li "Vactioned here" at bounding box center [671, 361] width 975 height 20
click at [256, 356] on li "Vactioned here" at bounding box center [671, 361] width 975 height 20
click at [427, 407] on li "Groom grew up on a farm in [US_STATE]" at bounding box center [671, 402] width 975 height 20
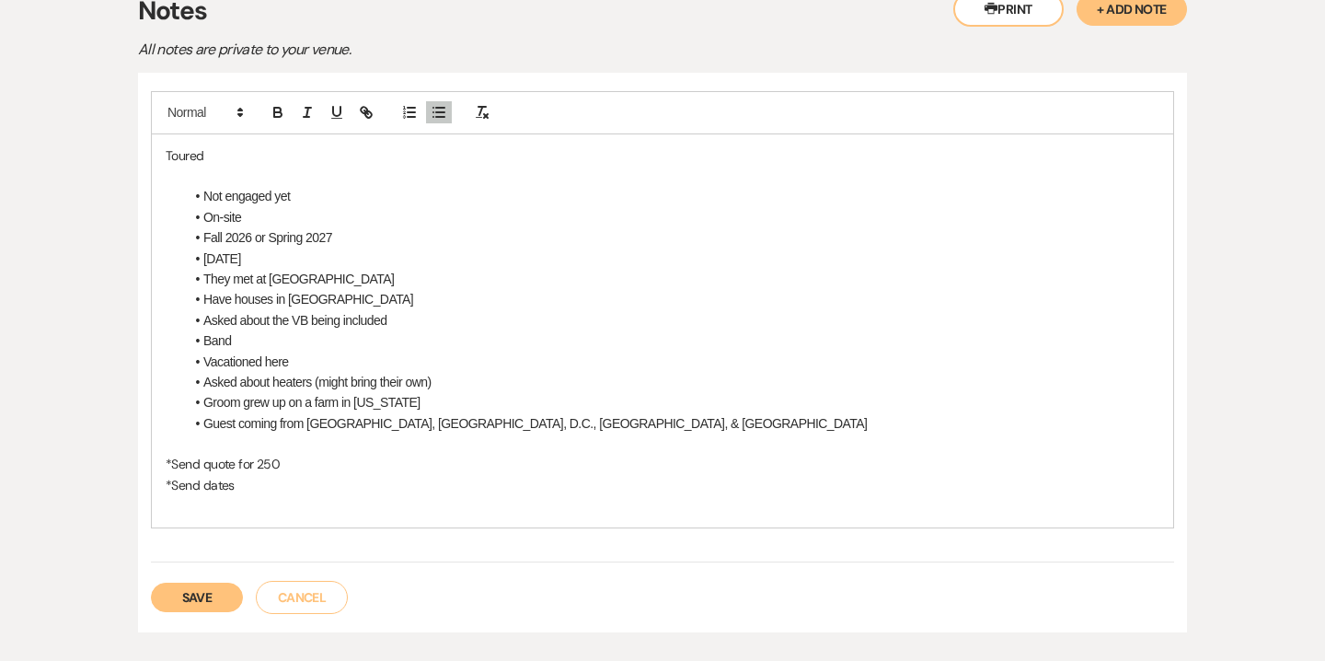
click at [316, 275] on li "They met at [GEOGRAPHIC_DATA]" at bounding box center [671, 279] width 975 height 20
click at [185, 583] on button "Save" at bounding box center [197, 596] width 92 height 29
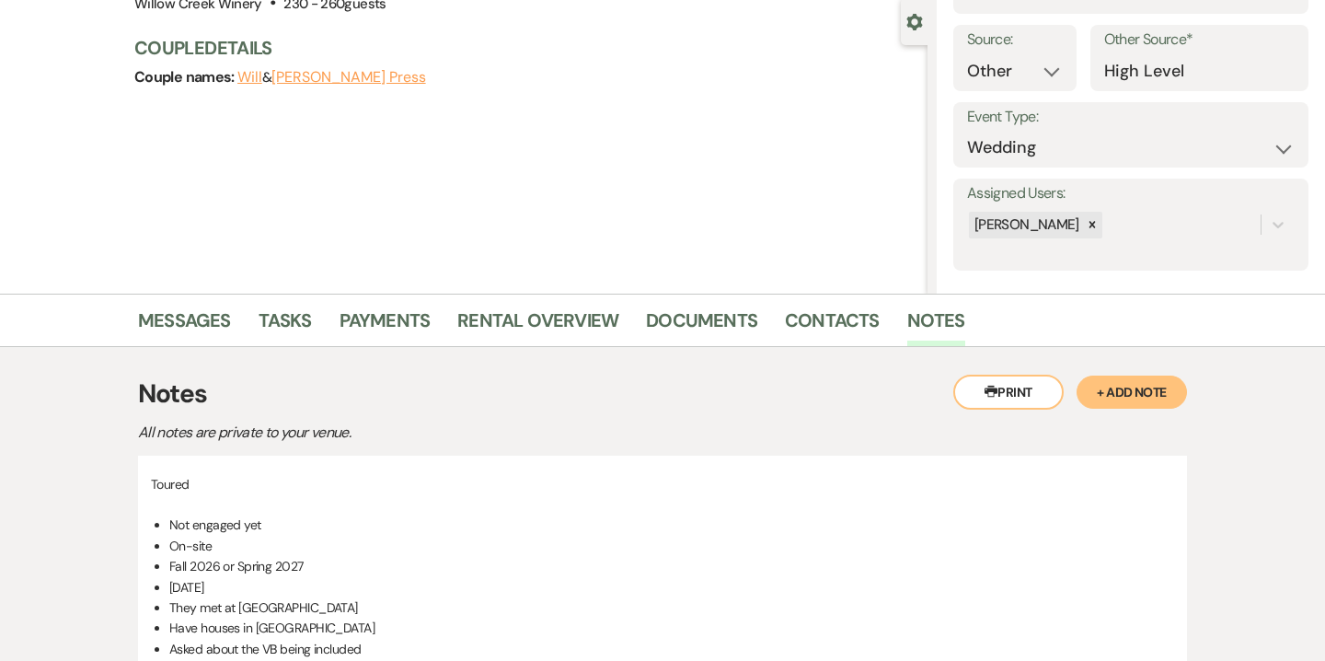
scroll to position [0, 0]
